Goal: Information Seeking & Learning: Learn about a topic

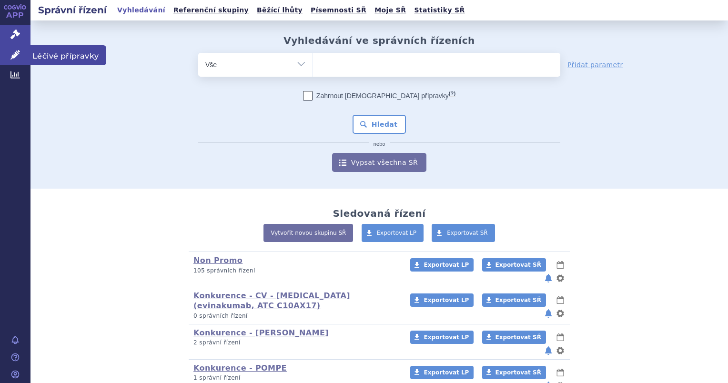
click at [14, 57] on icon at bounding box center [15, 55] width 10 height 10
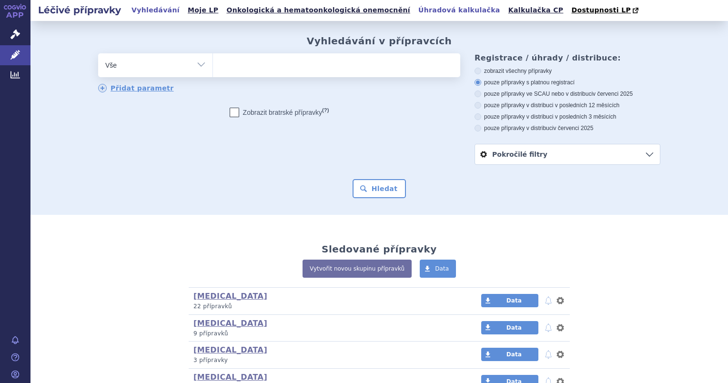
click at [416, 11] on link "Úhradová kalkulačka" at bounding box center [460, 10] width 88 height 13
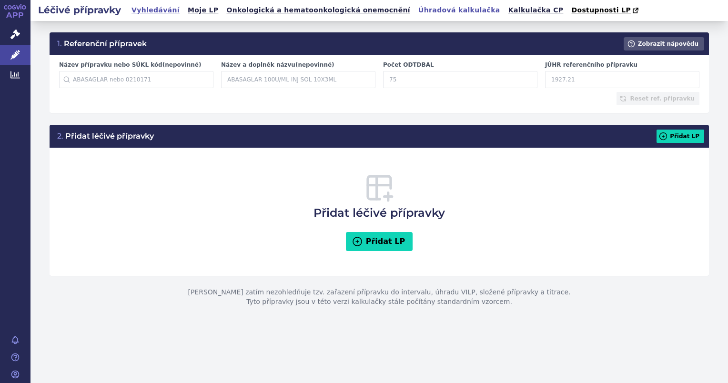
click at [153, 12] on link "Vyhledávání" at bounding box center [156, 10] width 54 height 13
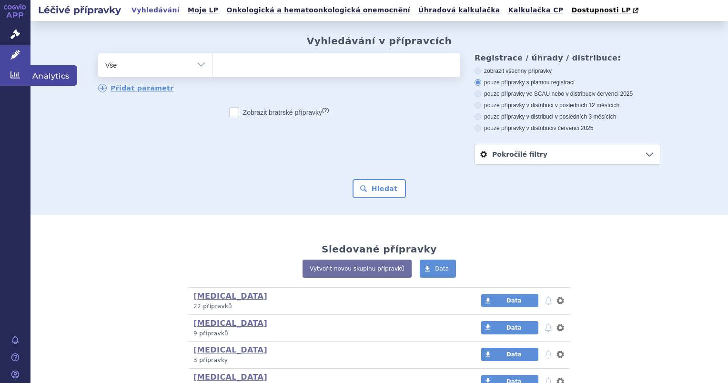
click at [21, 69] on link "Analytics" at bounding box center [15, 75] width 31 height 20
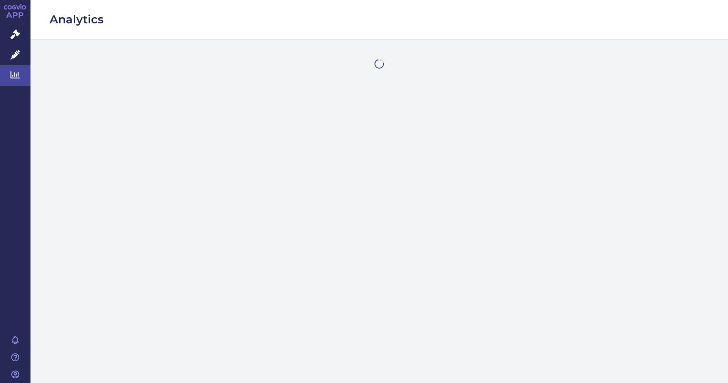
click at [21, 57] on link "Léčivé přípravky" at bounding box center [15, 55] width 31 height 20
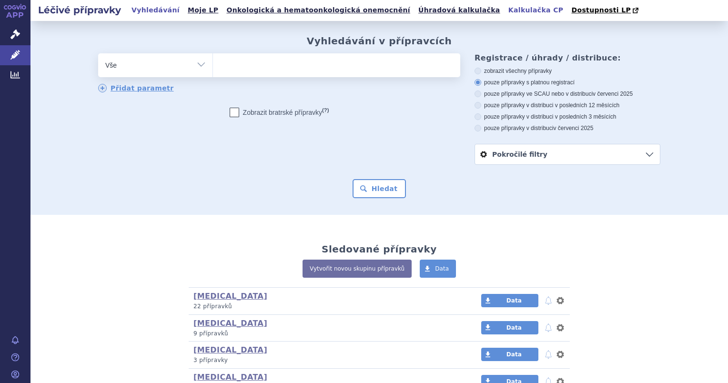
click at [506, 6] on link "Kalkulačka CP" at bounding box center [536, 10] width 61 height 13
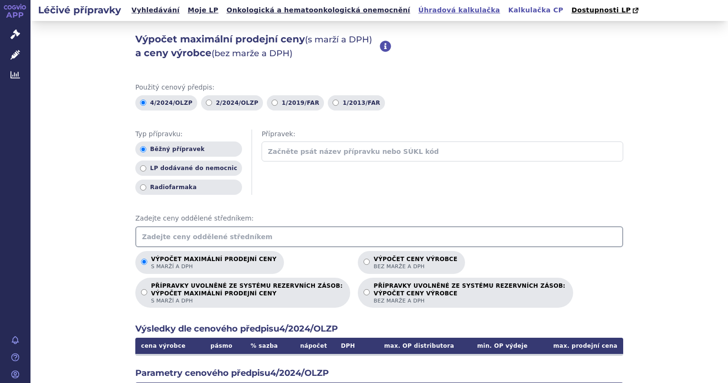
click at [416, 8] on link "Úhradová kalkulačka" at bounding box center [460, 10] width 88 height 13
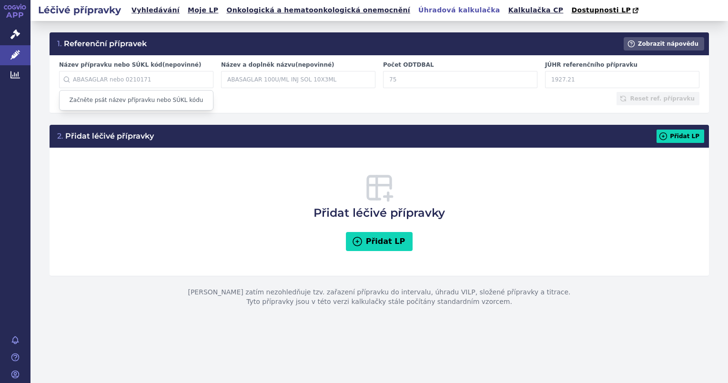
click at [100, 82] on input "Název přípravku nebo SÚKL kód (nepovinné)" at bounding box center [136, 79] width 154 height 17
click at [111, 84] on input "Název přípravku nebo SÚKL kód (nepovinné)" at bounding box center [136, 79] width 154 height 17
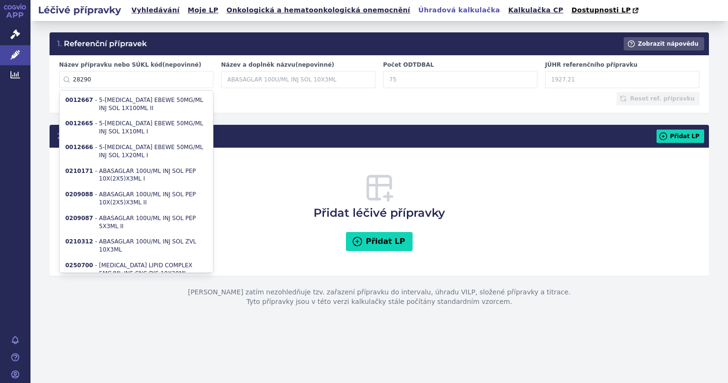
click at [72, 78] on input "28290" at bounding box center [136, 79] width 154 height 17
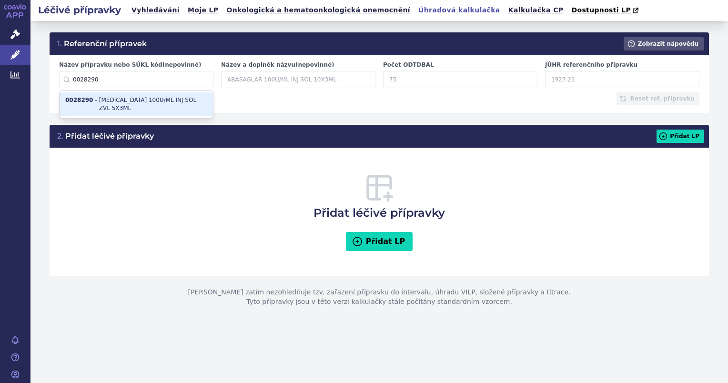
type input "0028290"
click at [98, 95] on li "0028290 - APIDRA 100U/ML INJ SOL ZVL 5X3ML" at bounding box center [137, 104] width 154 height 24
type input "APIDRA 100U/ML INJ SOL ZVL 5X3ML"
type input "37.5"
type input "584.69"
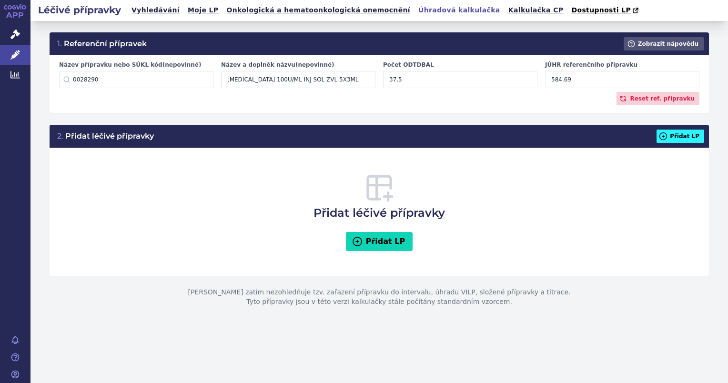
click at [667, 135] on icon at bounding box center [663, 136] width 7 height 7
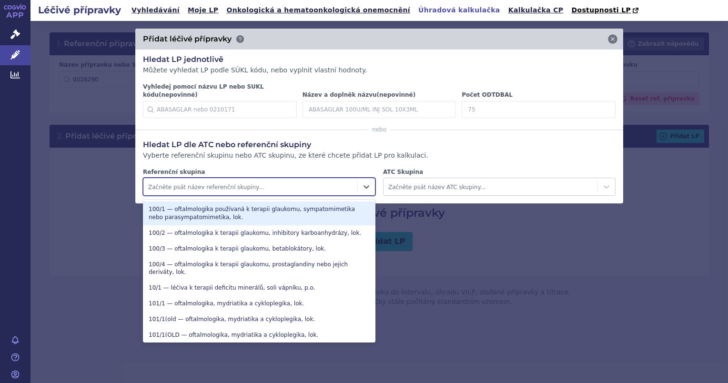
click at [198, 182] on div at bounding box center [250, 187] width 205 height 11
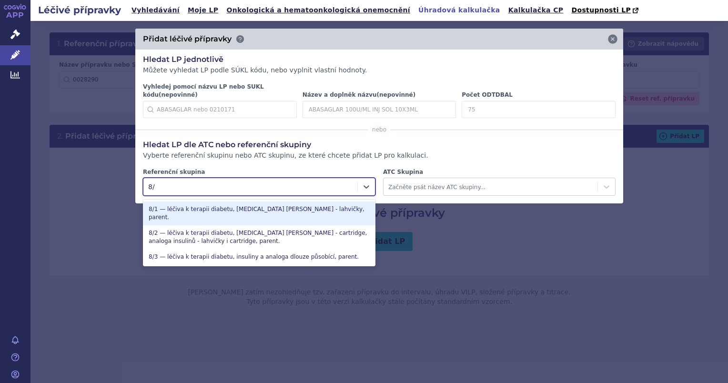
type input "8/1"
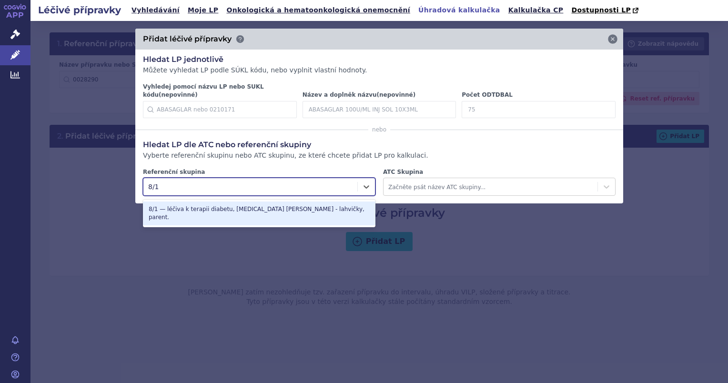
click at [185, 203] on div "8/1 — léčiva k terapii diabetu, insulin lidský - lahvičky, parent." at bounding box center [259, 214] width 233 height 24
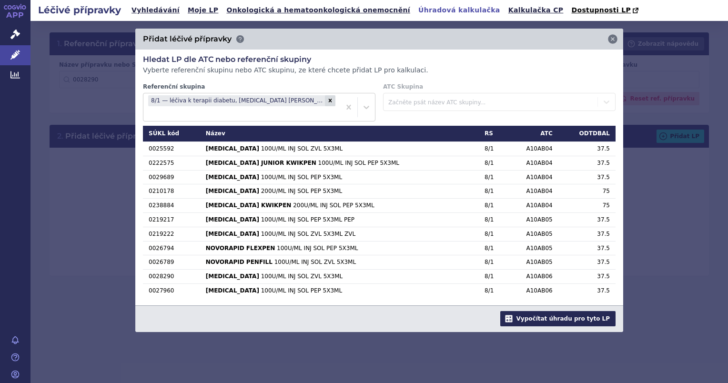
click at [579, 311] on button "Vypočítat úhradu pro tyto LP" at bounding box center [558, 318] width 115 height 15
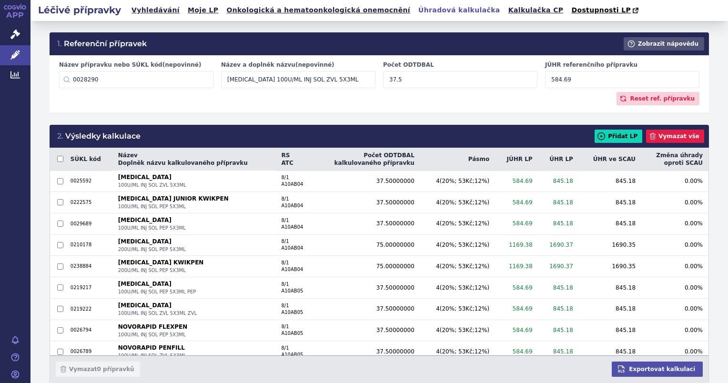
click at [460, 371] on div "Vymazat 0 přípravků Exportovat kalkulaci" at bounding box center [379, 370] width 659 height 28
click at [570, 82] on input "584.69" at bounding box center [622, 79] width 154 height 17
drag, startPoint x: 572, startPoint y: 83, endPoint x: 543, endPoint y: 81, distance: 29.2
click at [545, 81] on input "584.69" at bounding box center [622, 79] width 154 height 17
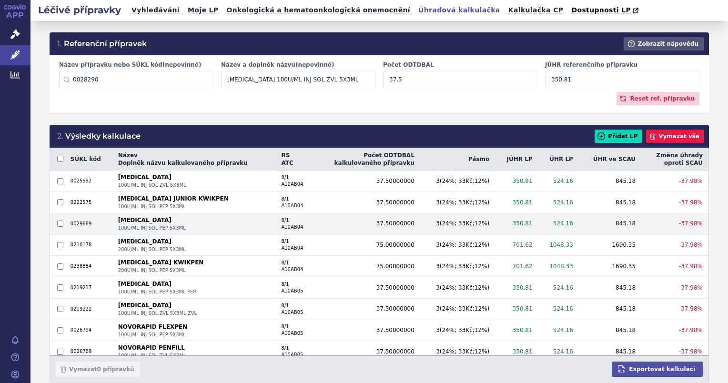
type input "350.81"
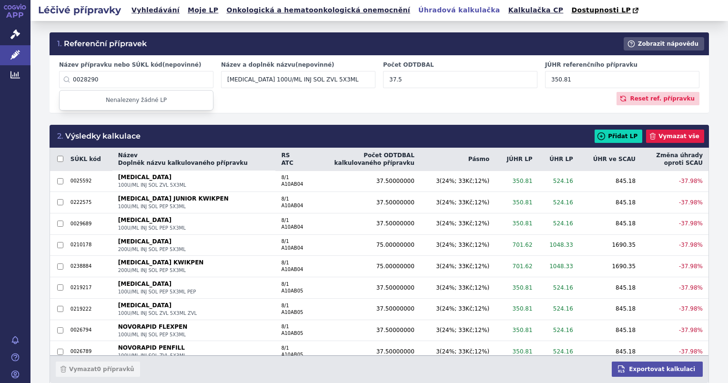
drag, startPoint x: 57, startPoint y: 90, endPoint x: 51, endPoint y: 91, distance: 6.7
click at [51, 91] on div "Název přípravku nebo SÚKL kód (nepovinné) 0028290 Nenalezeny žádné LP Název a d…" at bounding box center [380, 84] width 660 height 58
paste input "224816"
click at [103, 102] on li "0224816 - RAMIPRIL H ACTAVIS 2,5MG/12,5MG TBL NOB 30" at bounding box center [137, 104] width 154 height 24
type input "0224816"
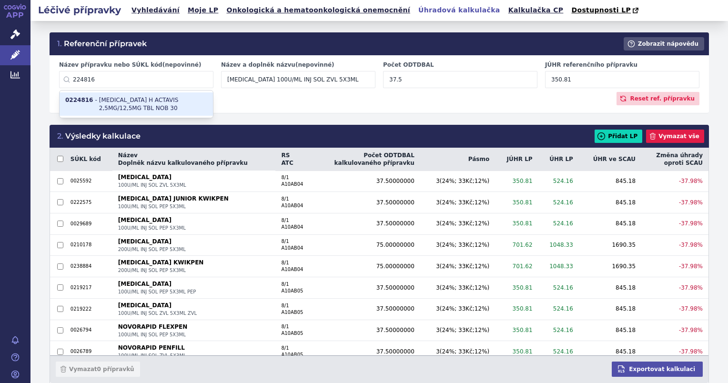
type input "RAMIPRIL H ACTAVIS 2,5MG/12,5MG TBL NOB 30"
type input "30"
type input "28.18"
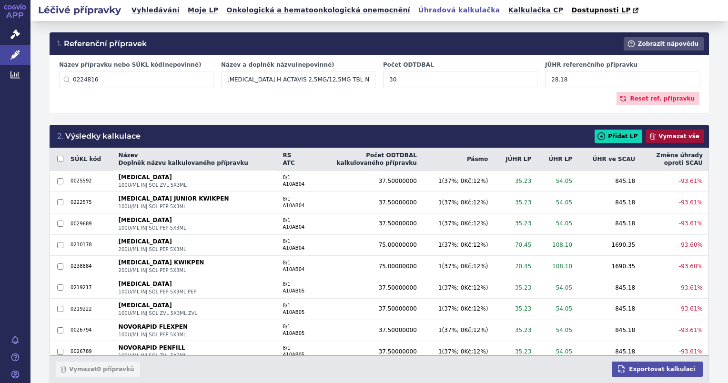
click at [672, 140] on button "Vymazat vše" at bounding box center [675, 136] width 58 height 13
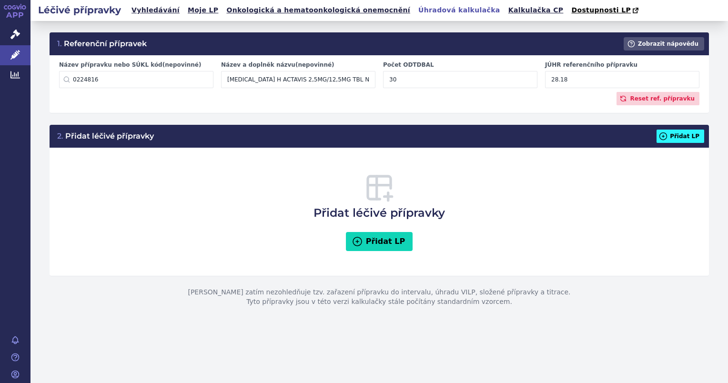
click at [667, 138] on icon at bounding box center [663, 136] width 7 height 7
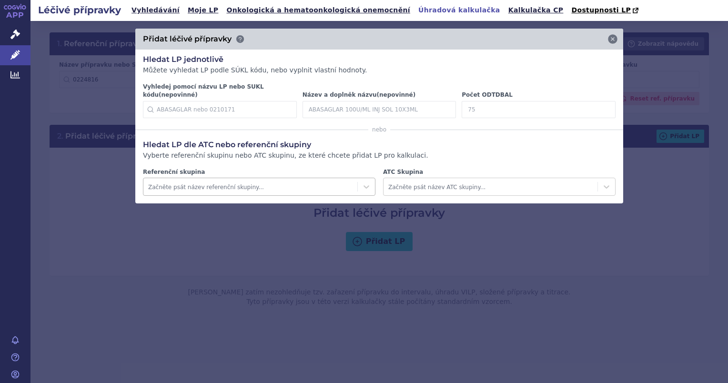
click at [213, 183] on div at bounding box center [250, 187] width 205 height 11
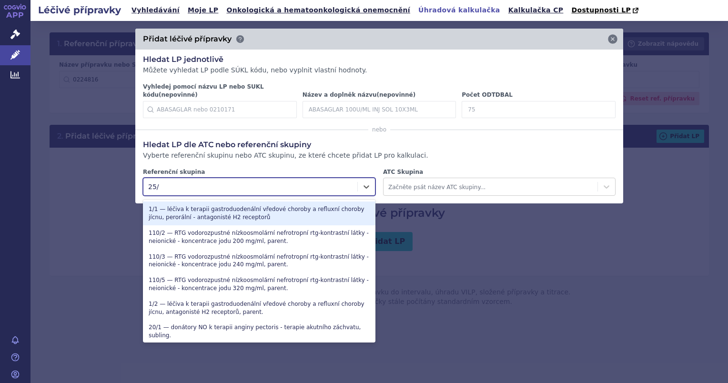
type input "25/2"
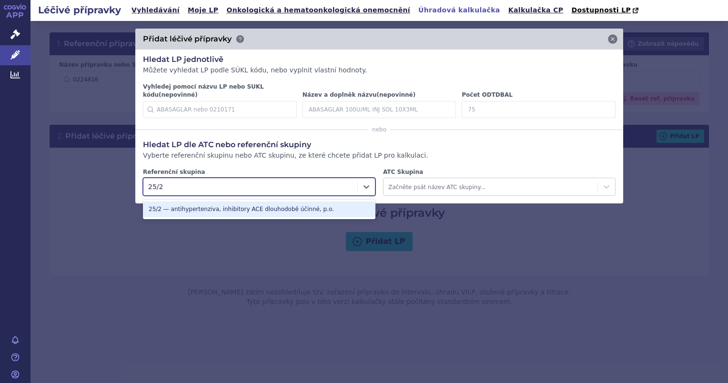
click at [213, 202] on div "25/2 — antihypertenziva, inhibitory ACE dlouhodobě účinné, p.o." at bounding box center [259, 210] width 233 height 16
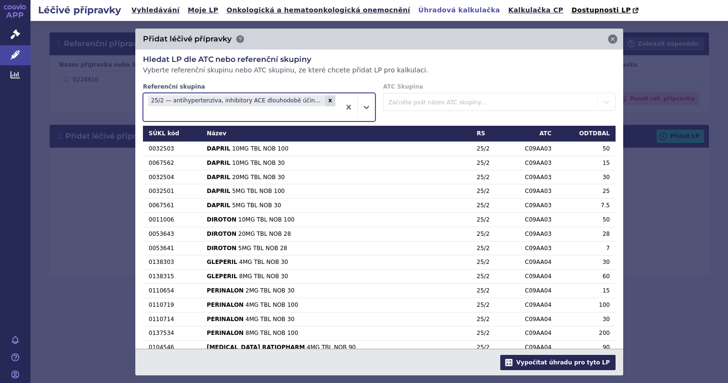
click at [561, 365] on button "Vypočítat úhradu pro tyto LP" at bounding box center [558, 362] width 115 height 15
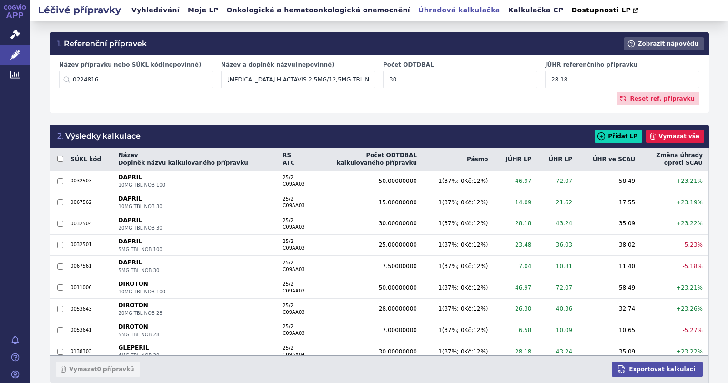
drag, startPoint x: 565, startPoint y: 82, endPoint x: 542, endPoint y: 84, distance: 22.9
click at [545, 84] on input "28.18" at bounding box center [622, 79] width 154 height 17
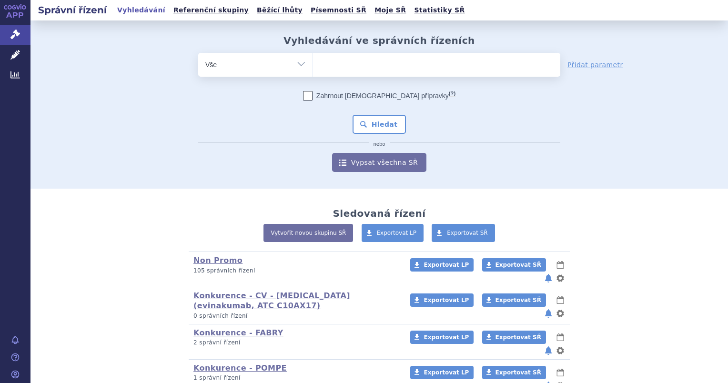
click at [334, 62] on ul at bounding box center [436, 63] width 247 height 20
click at [313, 62] on select at bounding box center [313, 64] width 0 height 24
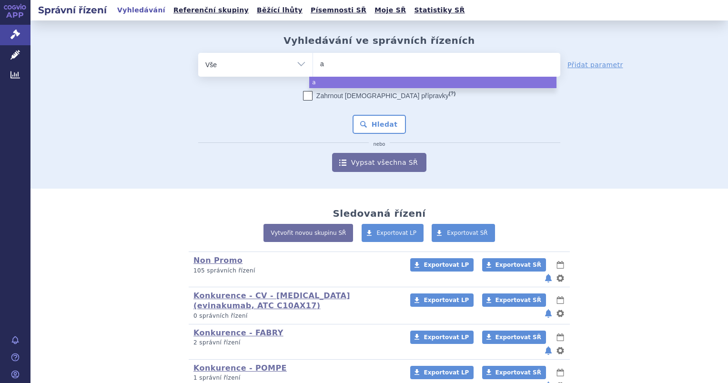
type input "au"
type input "auba"
type input "aubag"
type input "[MEDICAL_DATA]"
select select "[MEDICAL_DATA]"
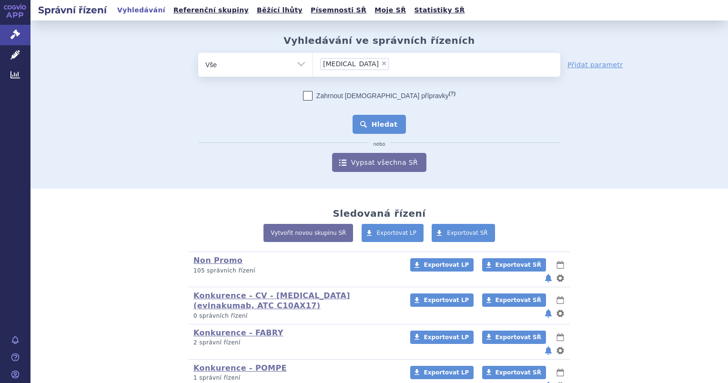
click at [373, 118] on button "Hledat" at bounding box center [380, 124] width 54 height 19
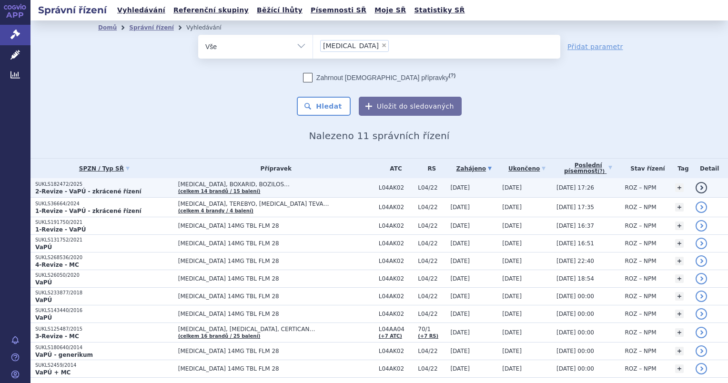
click at [69, 185] on p "SUKLS182472/2025" at bounding box center [104, 184] width 138 height 7
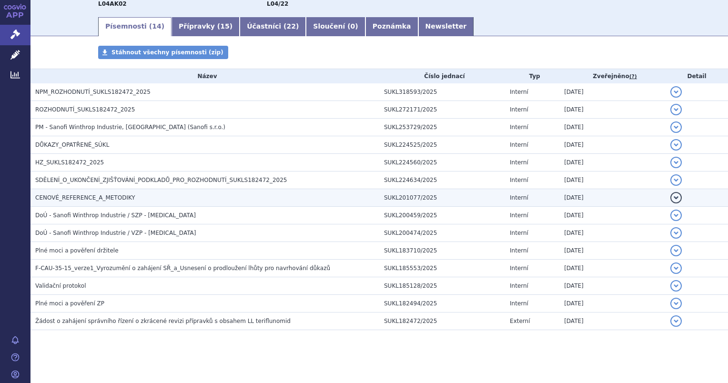
scroll to position [149, 0]
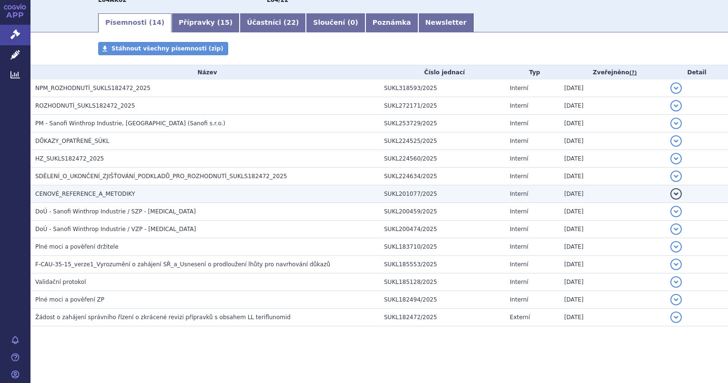
click at [70, 191] on span "CENOVÉ_REFERENCE_A_METODIKY" at bounding box center [85, 194] width 100 height 7
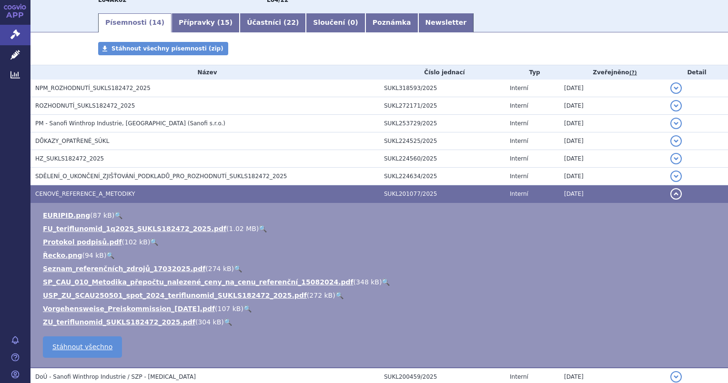
click at [336, 298] on link "🔍" at bounding box center [340, 296] width 8 height 8
click at [224, 322] on link "🔍" at bounding box center [228, 322] width 8 height 8
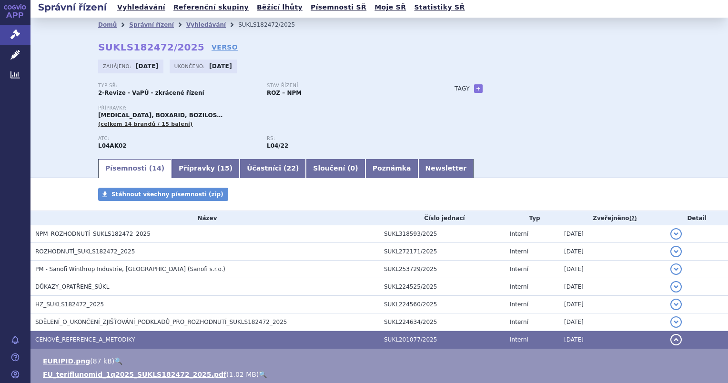
scroll to position [0, 0]
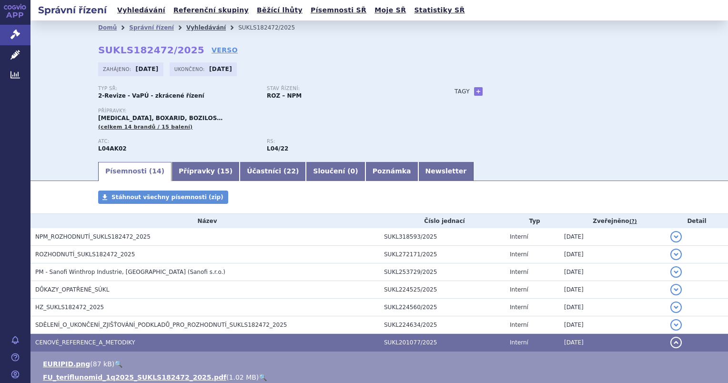
click at [186, 24] on link "Vyhledávání" at bounding box center [206, 27] width 40 height 7
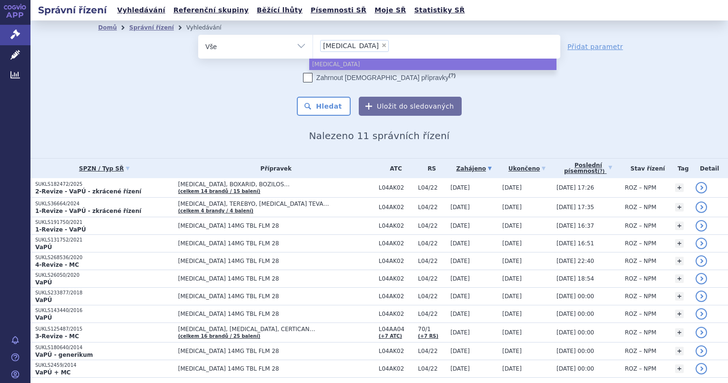
click at [381, 45] on span "×" at bounding box center [384, 45] width 6 height 6
click at [313, 45] on select "[MEDICAL_DATA]" at bounding box center [313, 46] width 0 height 24
select select
type input "se"
type input "sem"
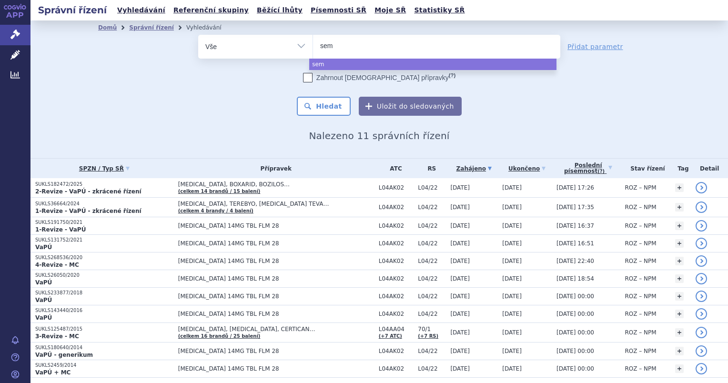
type input "semg"
type input "semgl"
type input "semgle"
type input "[MEDICAL_DATA]"
select select "semglee"
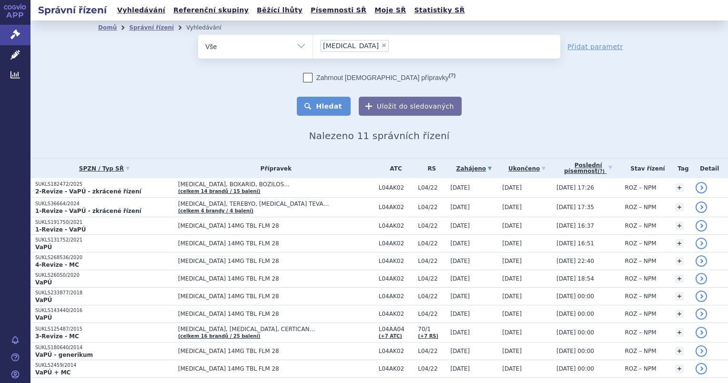
click at [318, 110] on button "Hledat" at bounding box center [324, 106] width 54 height 19
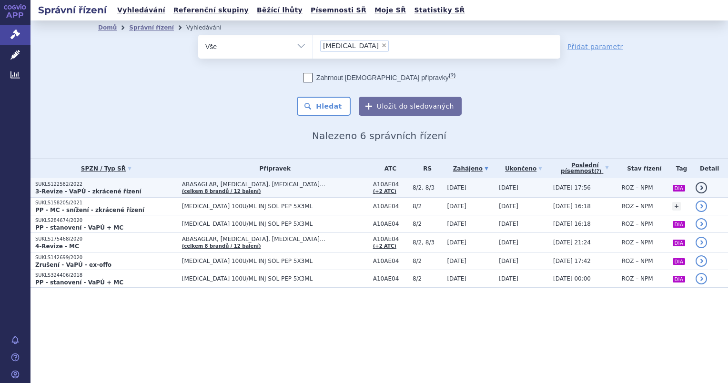
click at [94, 191] on strong "3-Revize - VaPÚ - zkrácené řízení" at bounding box center [88, 191] width 106 height 7
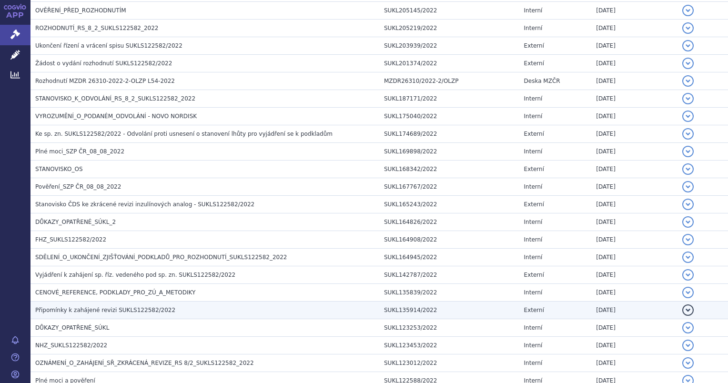
scroll to position [334, 0]
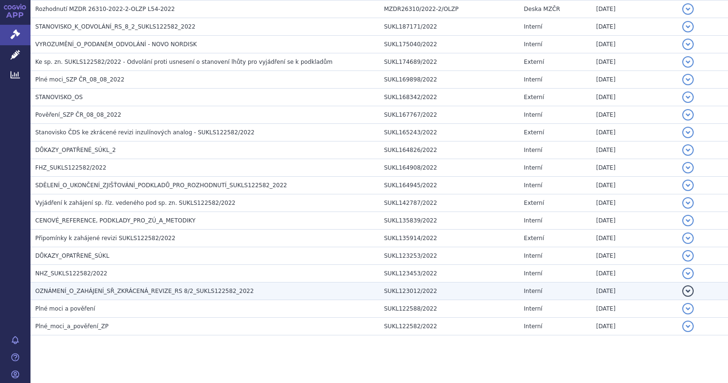
click at [88, 288] on span "OZNÁMENÍ_O_ZAHÁJENÍ_SŘ_ZKRÁCENÁ_REVIZE_RS 8/2_SUKLS122582_2022" at bounding box center [144, 291] width 219 height 7
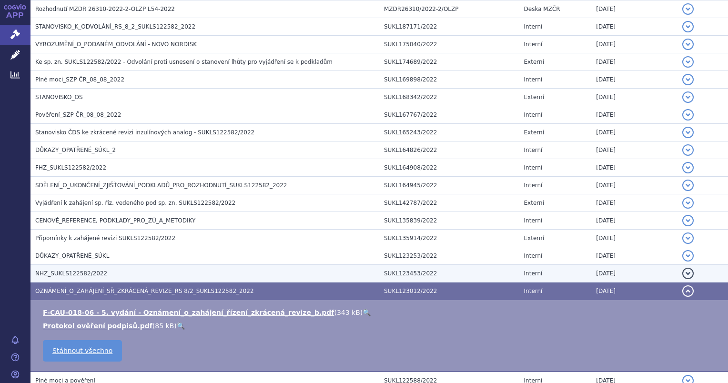
drag, startPoint x: 61, startPoint y: 269, endPoint x: 67, endPoint y: 271, distance: 5.9
click at [61, 270] on span "NHZ_SUKLS122582/2022" at bounding box center [71, 273] width 72 height 7
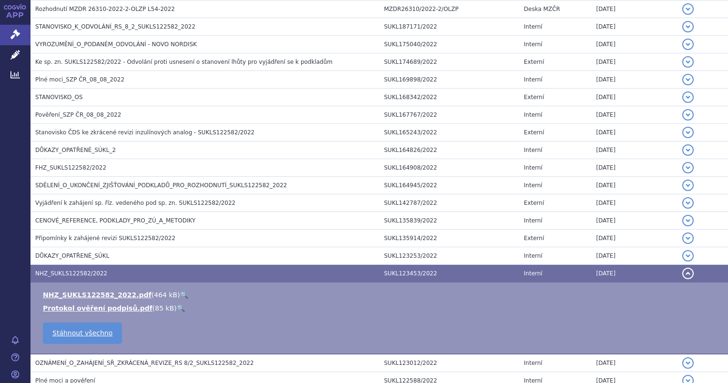
click at [180, 294] on link "🔍" at bounding box center [184, 295] width 8 height 8
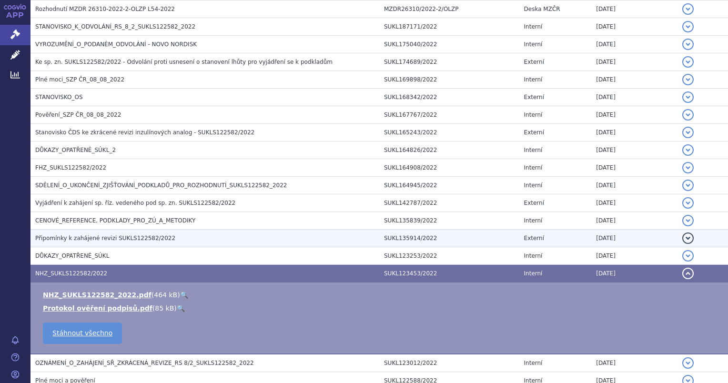
click at [74, 236] on span "Připomínky k zahájené revizi SUKLS122582/2022" at bounding box center [105, 238] width 140 height 7
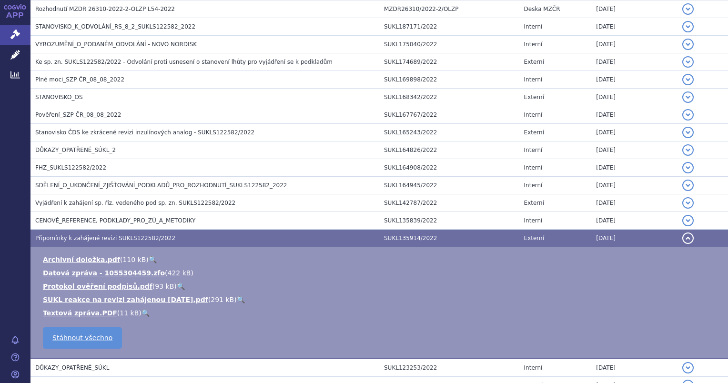
click at [237, 301] on link "🔍" at bounding box center [241, 300] width 8 height 8
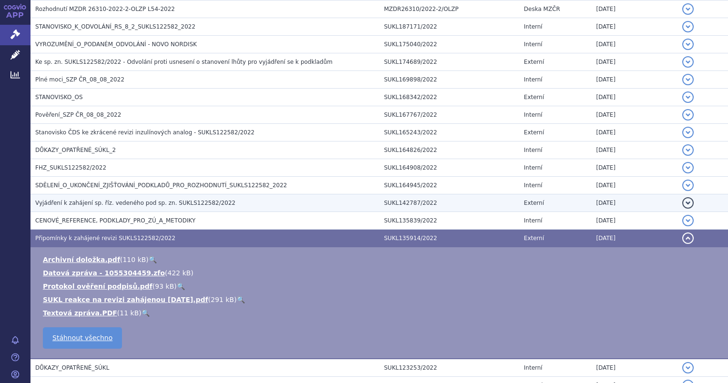
click at [92, 200] on span "Vyjádření k zahájení sp. říz. vedeného pod sp. zn. SUKLS122582/2022" at bounding box center [135, 203] width 200 height 7
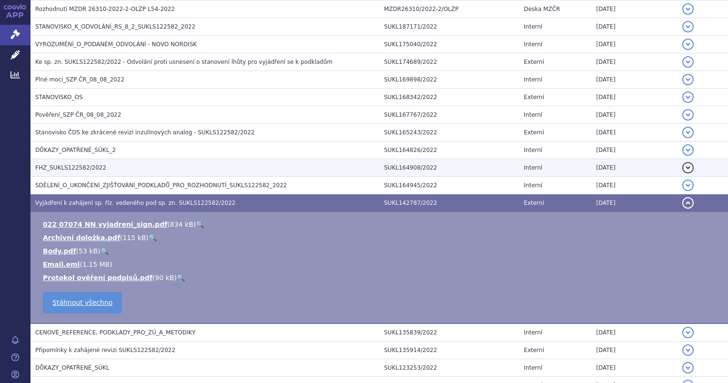
click at [83, 164] on span "FHZ_SUKLS122582/2022" at bounding box center [70, 167] width 71 height 7
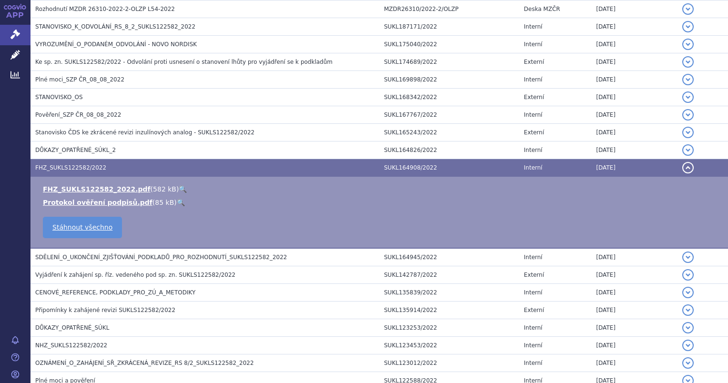
click at [179, 192] on link "🔍" at bounding box center [183, 189] width 8 height 8
